Goal: Task Accomplishment & Management: Use online tool/utility

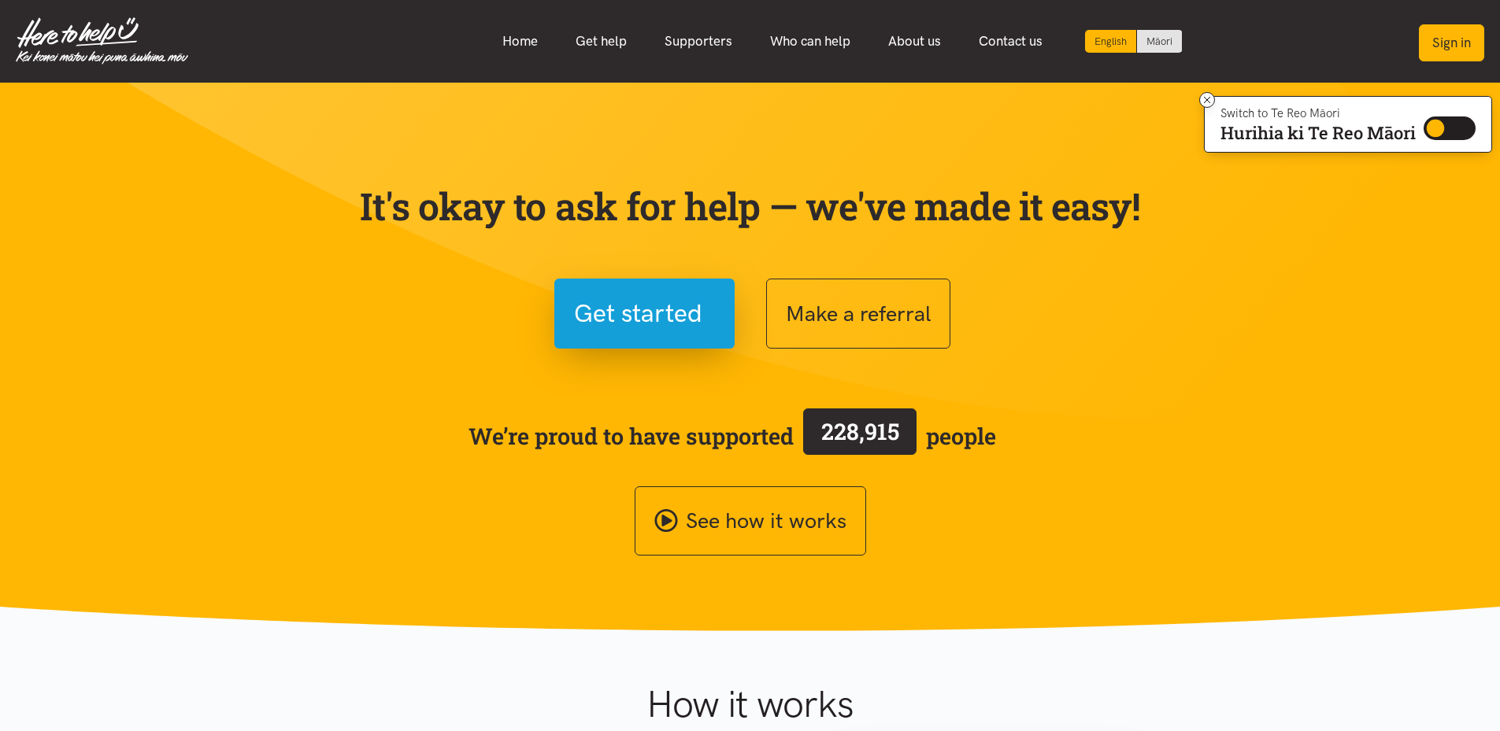
click at [1457, 46] on button "Sign in" at bounding box center [1451, 42] width 65 height 37
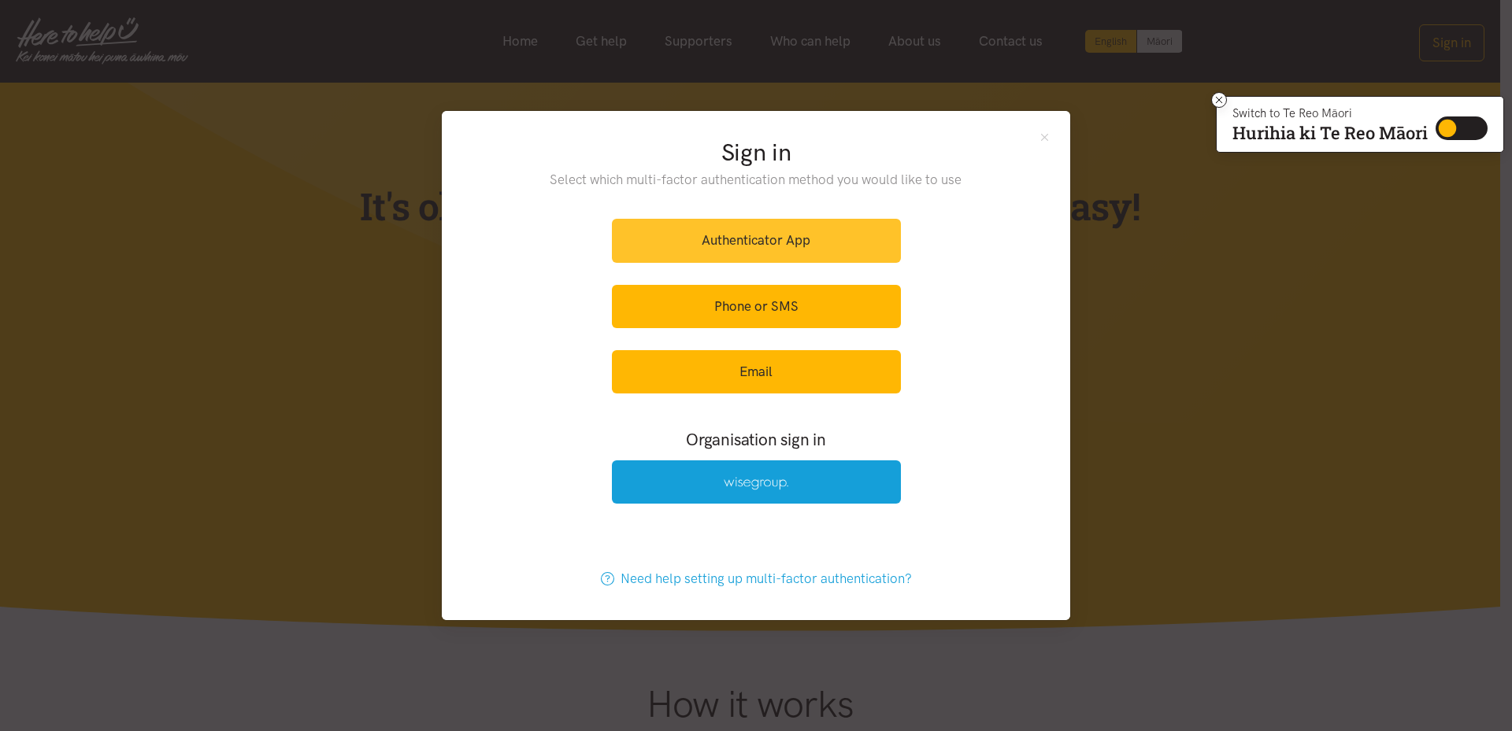
click at [762, 250] on link "Authenticator App" at bounding box center [756, 240] width 289 height 43
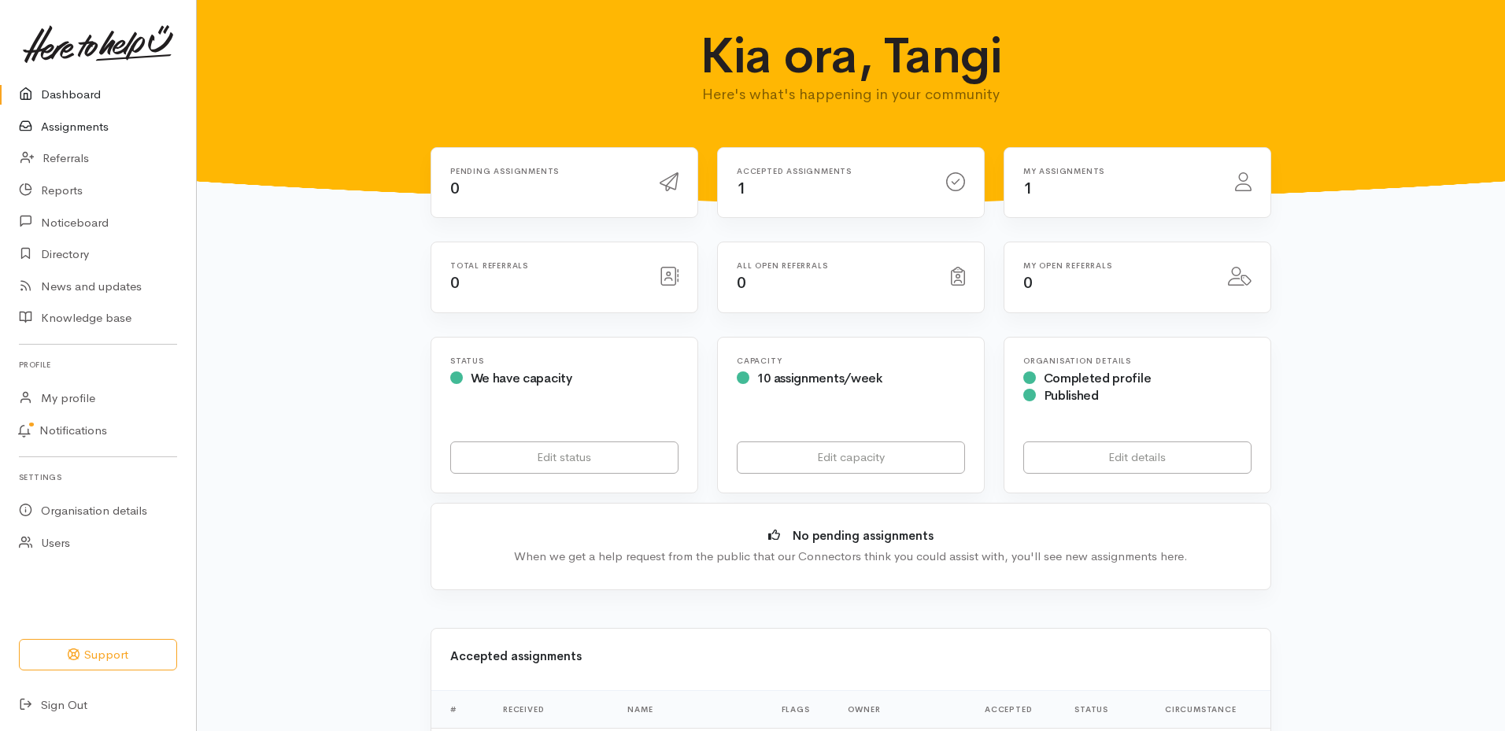
click at [80, 131] on link "Assignments" at bounding box center [98, 127] width 196 height 32
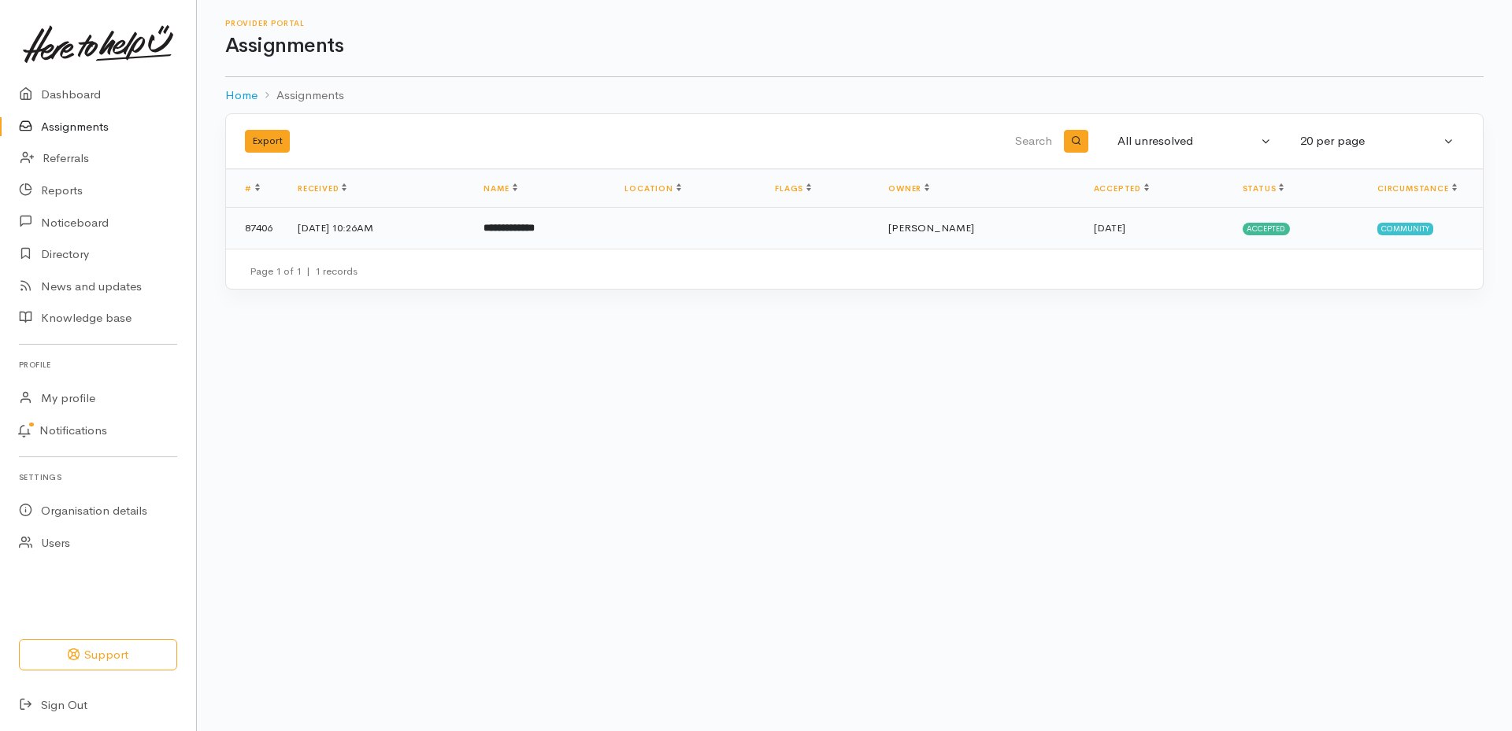
click at [1266, 227] on span "Accepted" at bounding box center [1266, 229] width 48 height 13
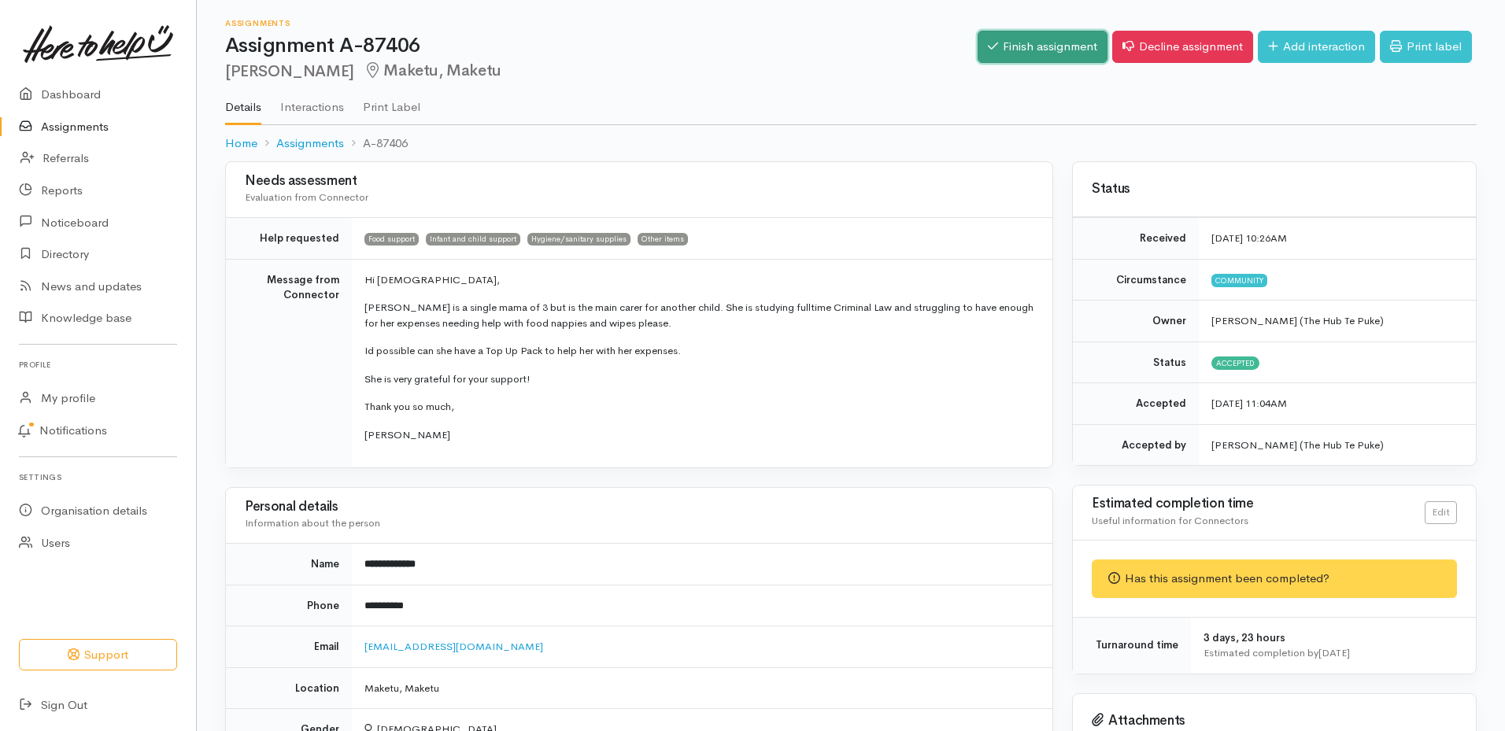
click at [1018, 53] on link "Finish assignment" at bounding box center [1043, 47] width 130 height 32
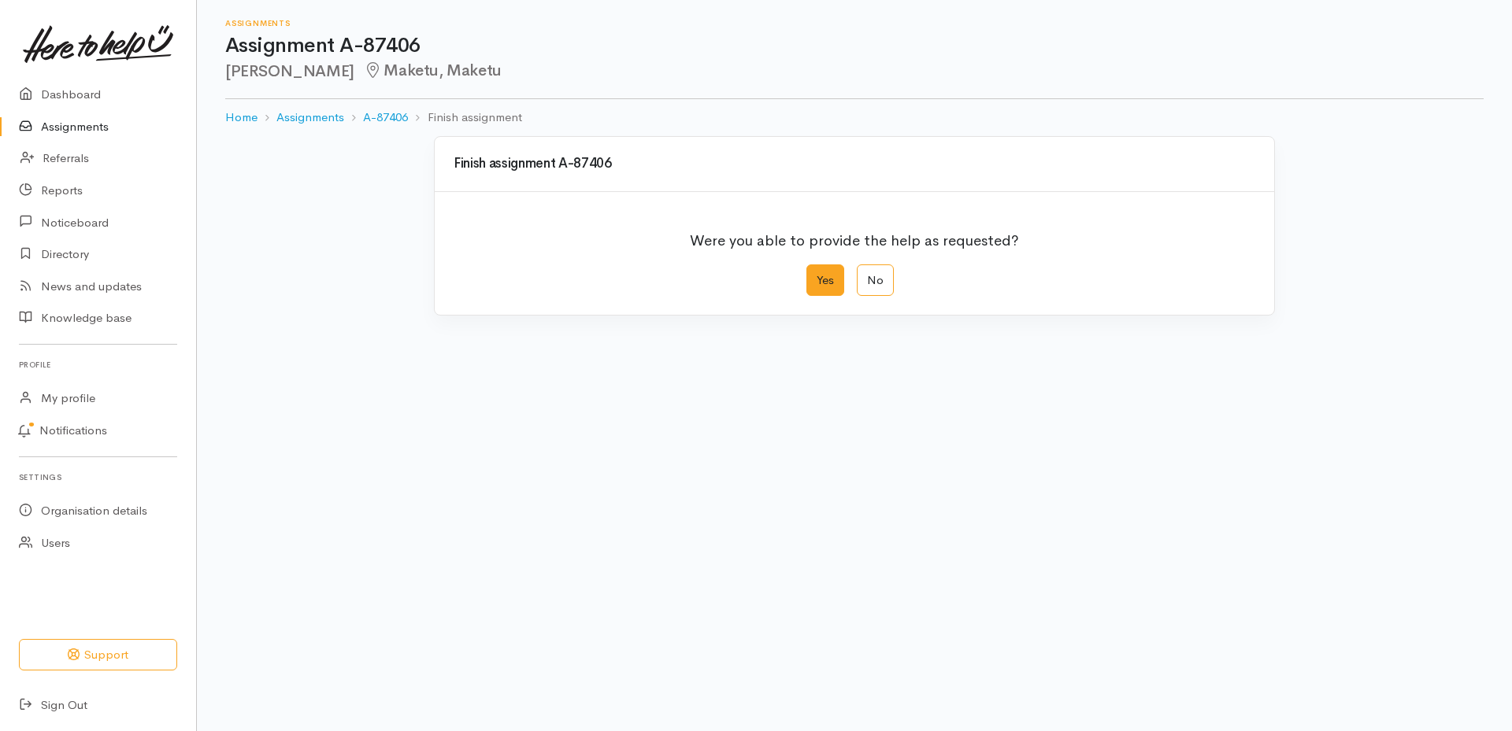
click at [826, 280] on label "Yes" at bounding box center [825, 281] width 38 height 32
click at [817, 275] on input "Yes" at bounding box center [811, 270] width 10 height 10
radio input "true"
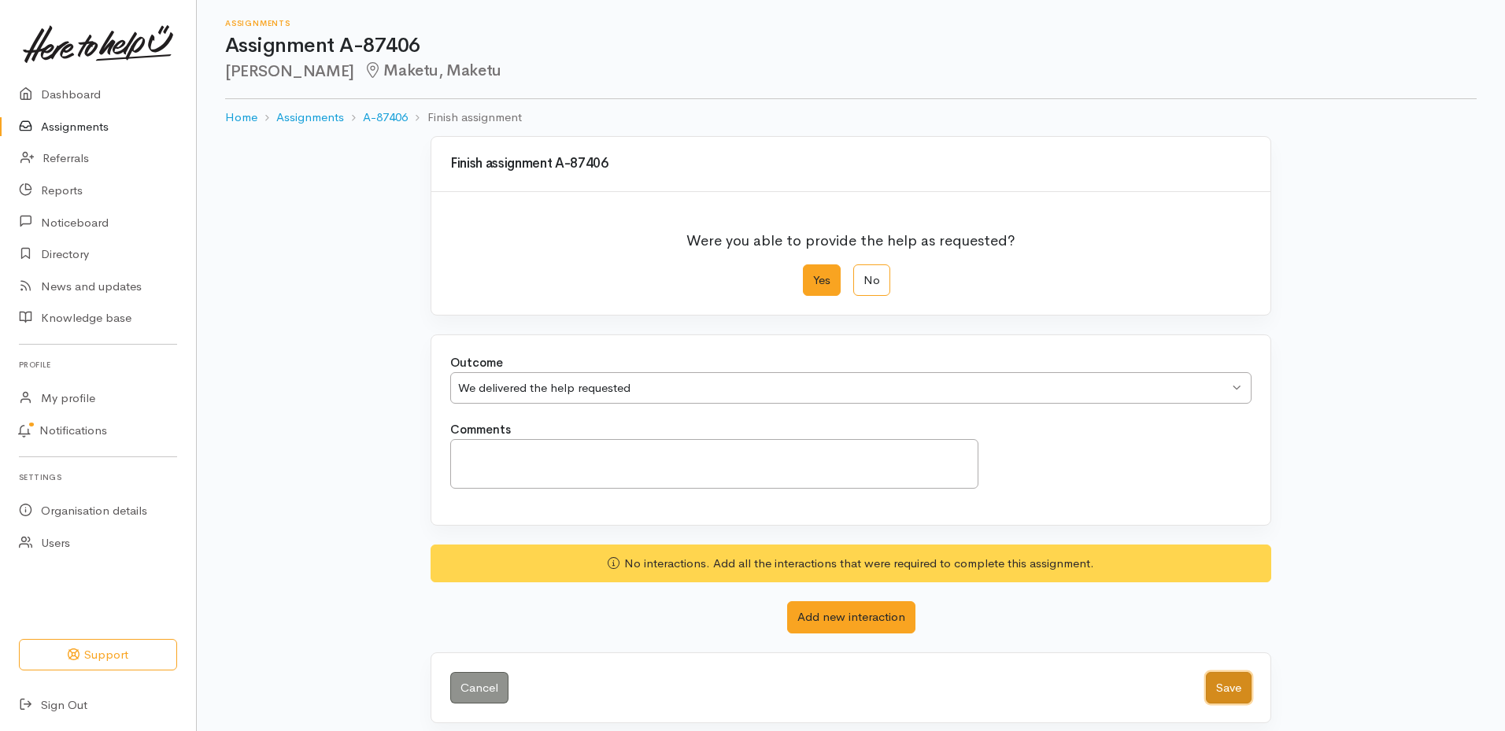
click at [1237, 691] on button "Save" at bounding box center [1229, 688] width 46 height 32
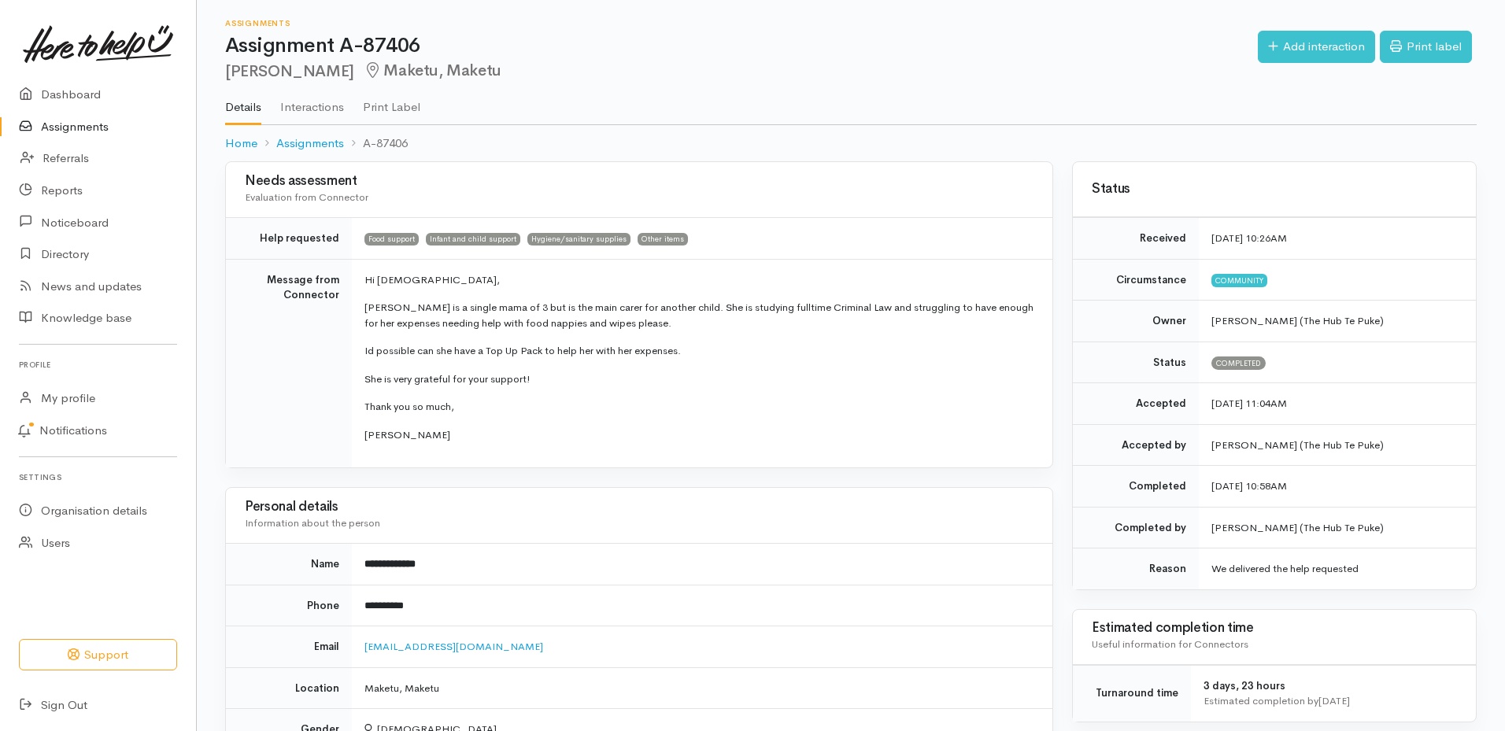
click at [62, 125] on link "Assignments" at bounding box center [98, 127] width 196 height 32
